Goal: Information Seeking & Learning: Learn about a topic

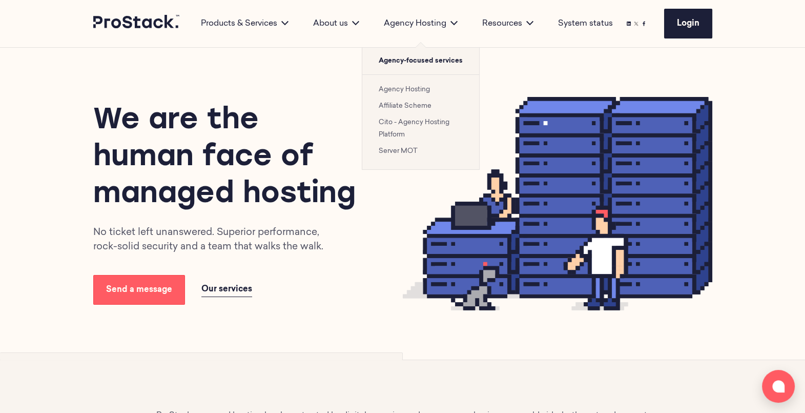
click at [395, 123] on link "Cito - Agency Hosting Platform" at bounding box center [414, 128] width 71 height 19
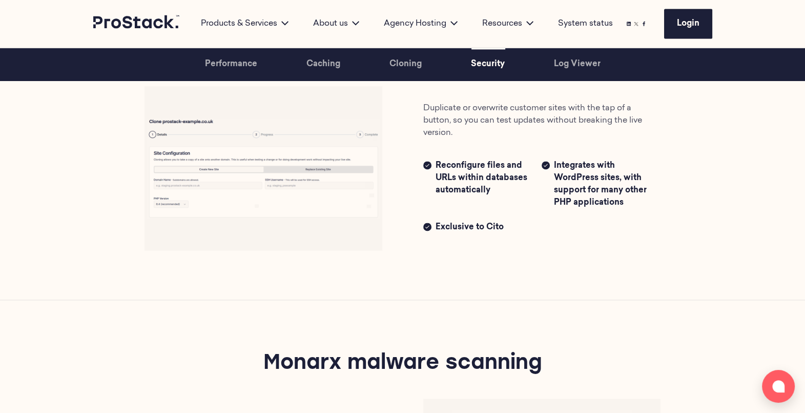
scroll to position [1794, 0]
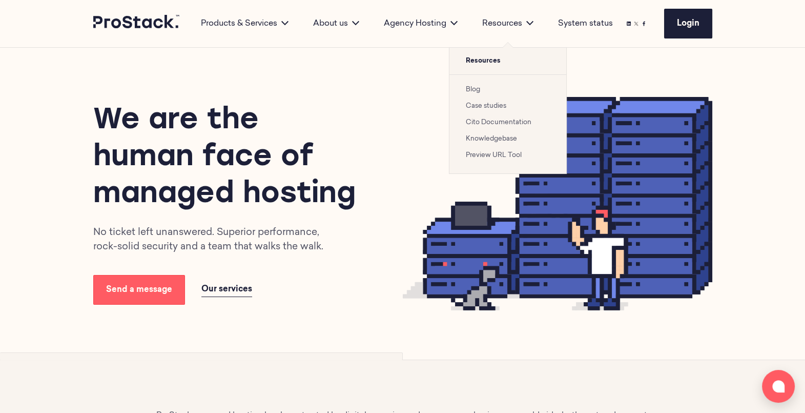
drag, startPoint x: 0, startPoint y: 0, endPoint x: 485, endPoint y: 102, distance: 495.6
click at [485, 103] on link "Case studies" at bounding box center [486, 106] width 40 height 7
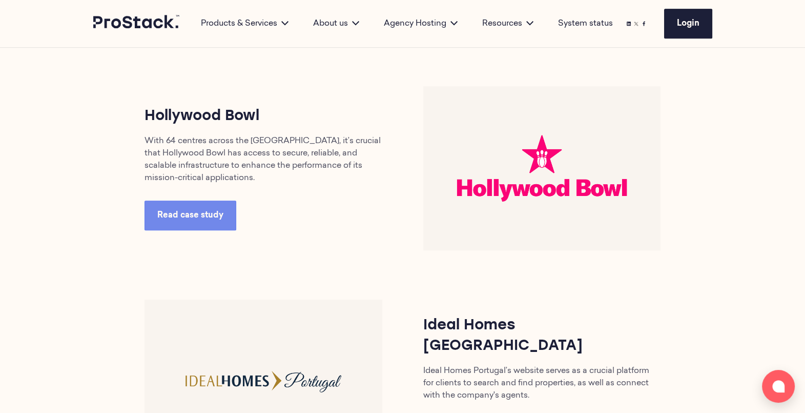
scroll to position [966, 0]
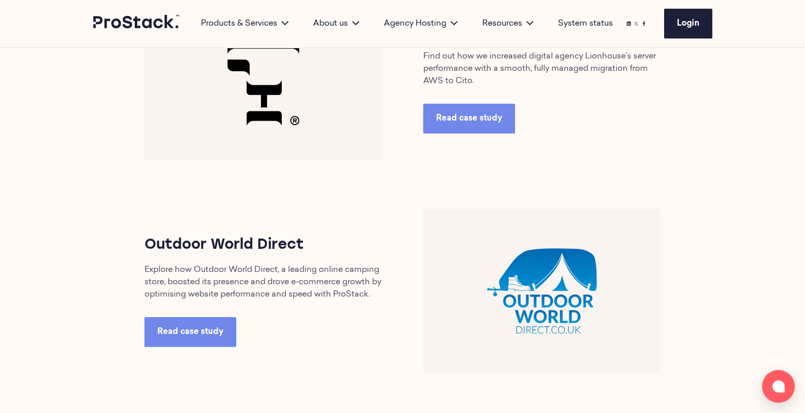
scroll to position [343, 0]
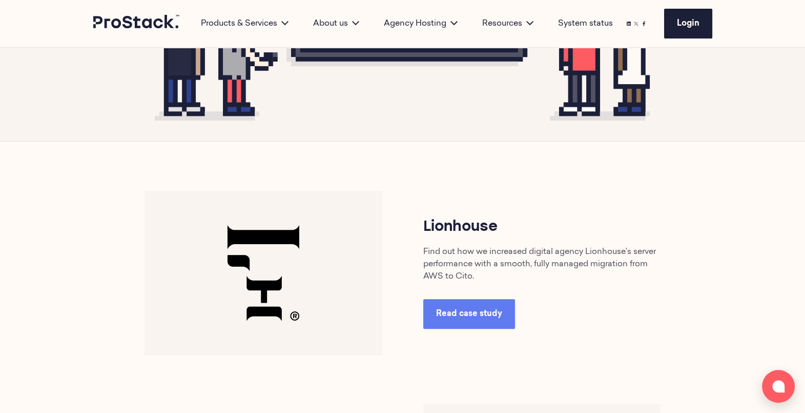
click at [472, 310] on span "Read case study" at bounding box center [469, 314] width 66 height 8
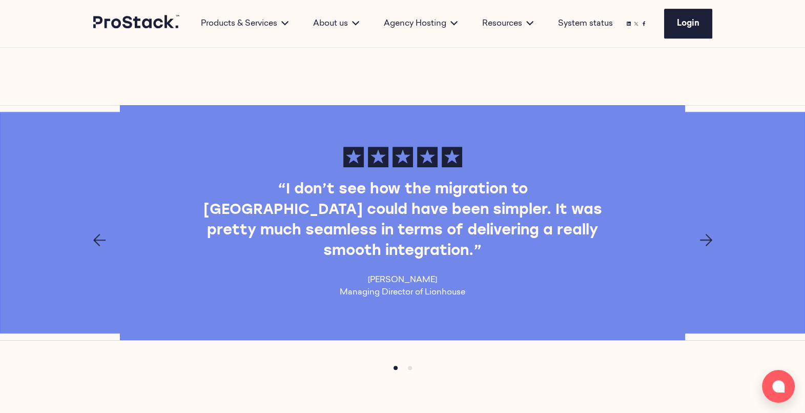
scroll to position [871, 0]
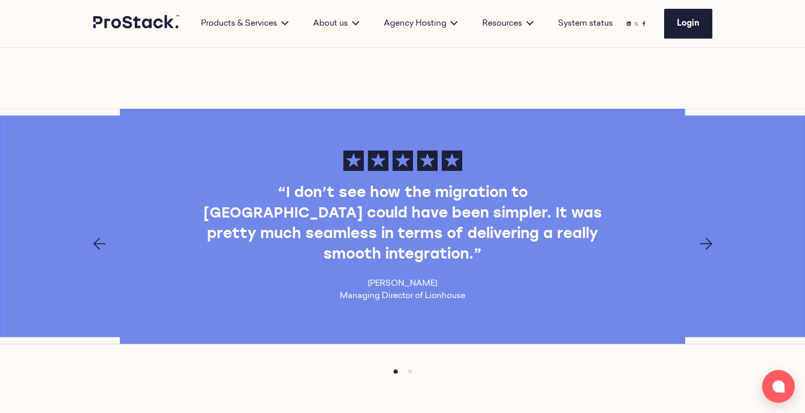
click at [707, 237] on icon "Next page" at bounding box center [706, 243] width 12 height 12
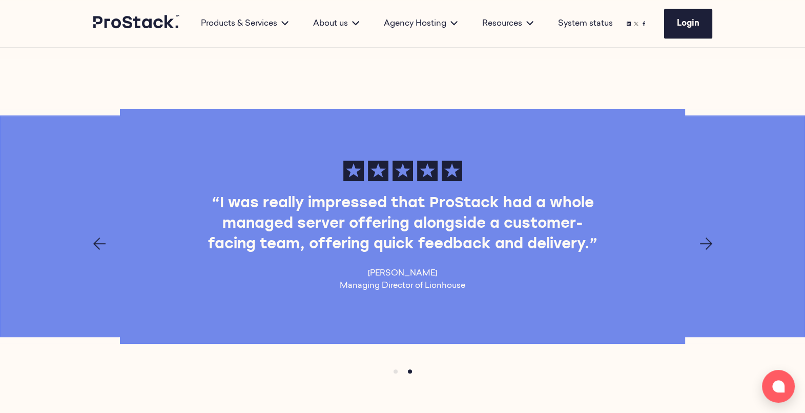
click at [707, 237] on icon "Next page" at bounding box center [706, 243] width 12 height 12
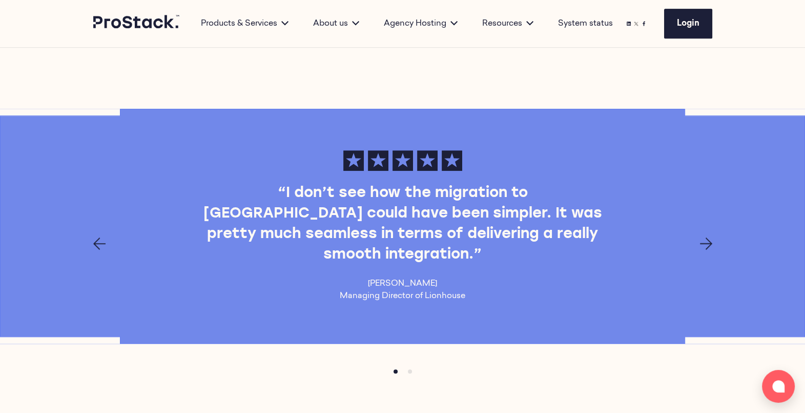
click at [707, 237] on icon "Next page" at bounding box center [706, 243] width 12 height 12
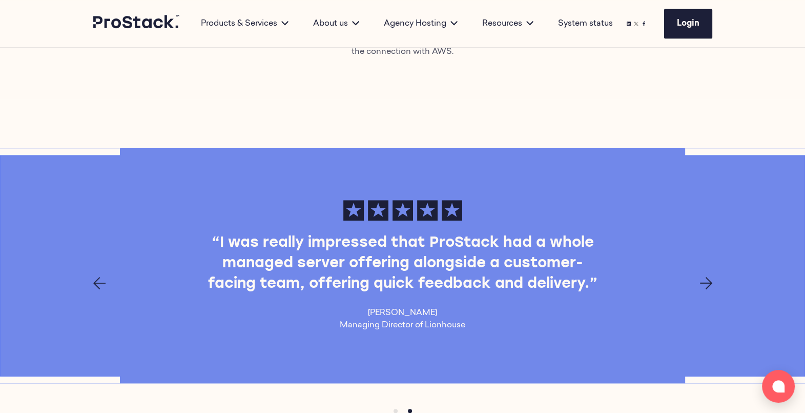
scroll to position [836, 0]
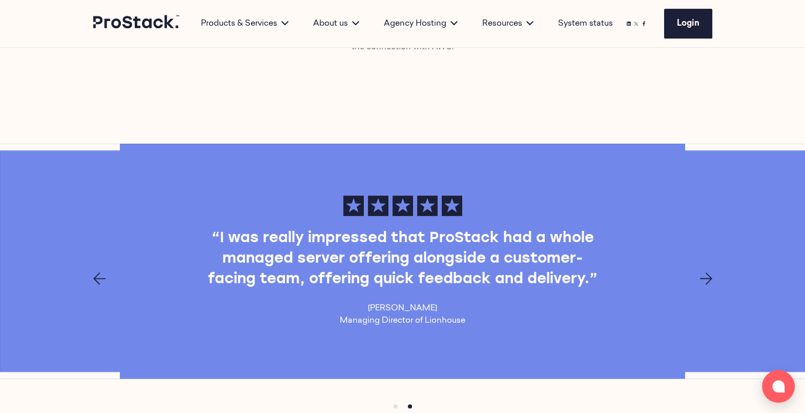
click at [709, 272] on icon "Next page" at bounding box center [706, 278] width 12 height 12
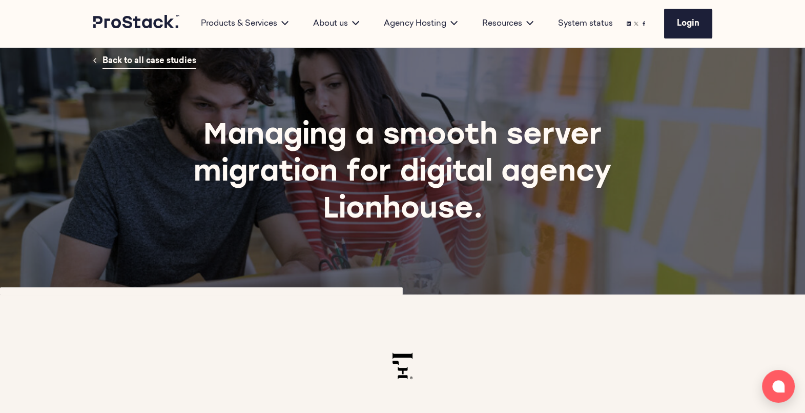
scroll to position [0, 0]
